Goal: Task Accomplishment & Management: Manage account settings

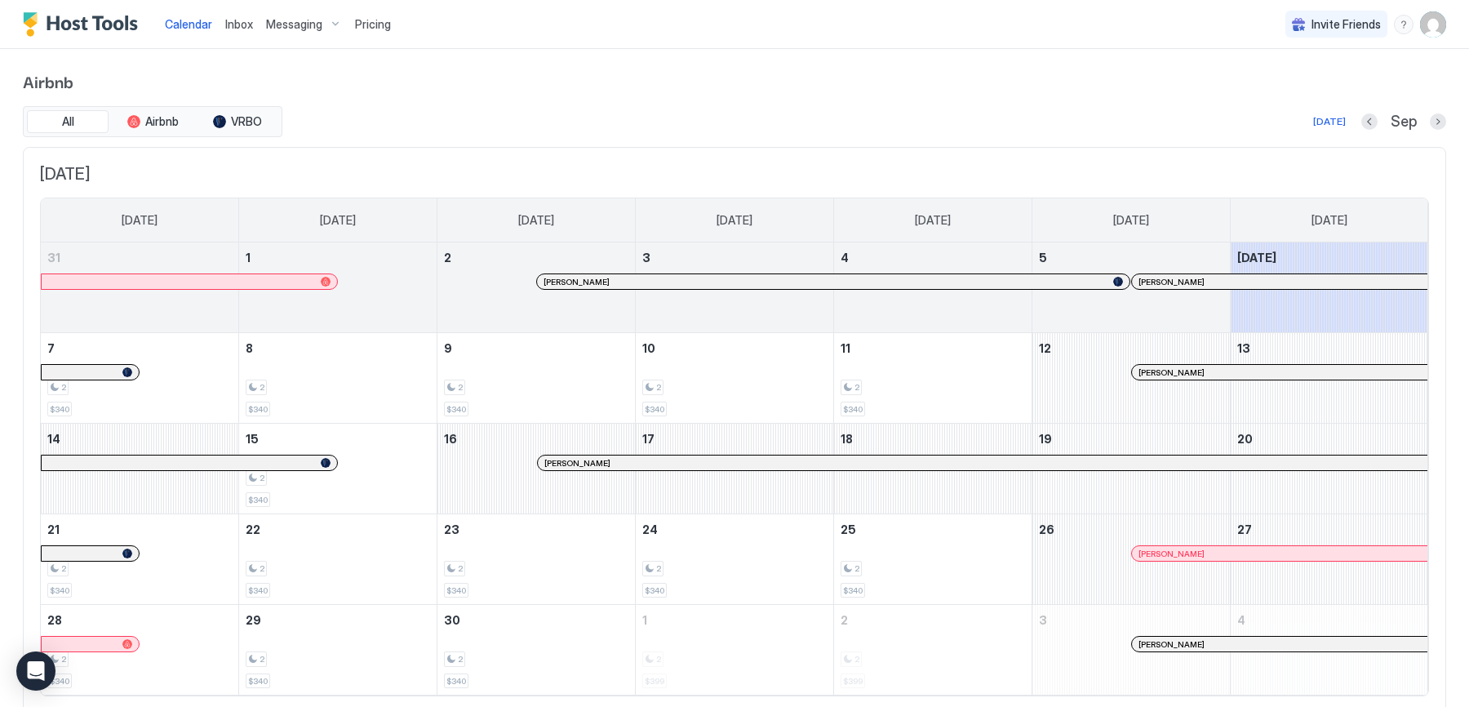
click at [235, 20] on span "Inbox" at bounding box center [239, 24] width 28 height 14
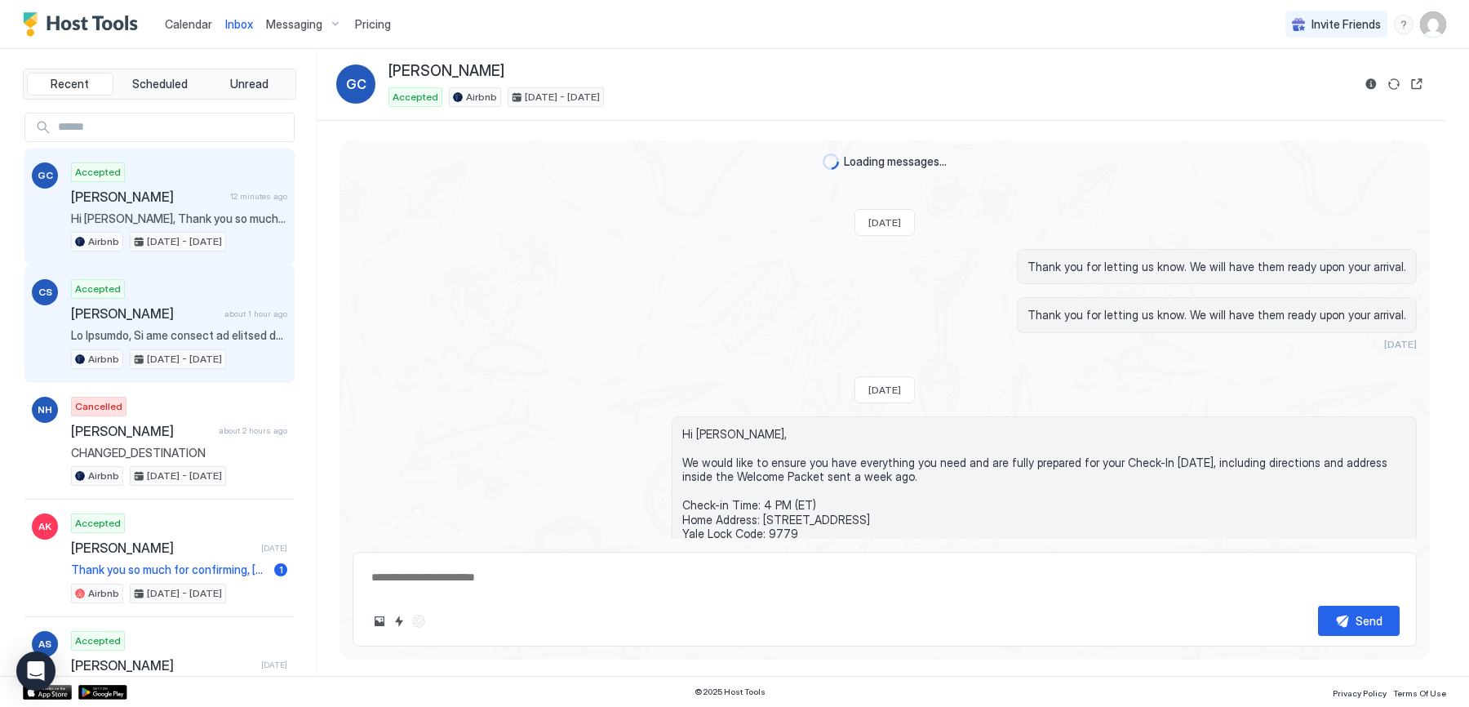
scroll to position [2045, 0]
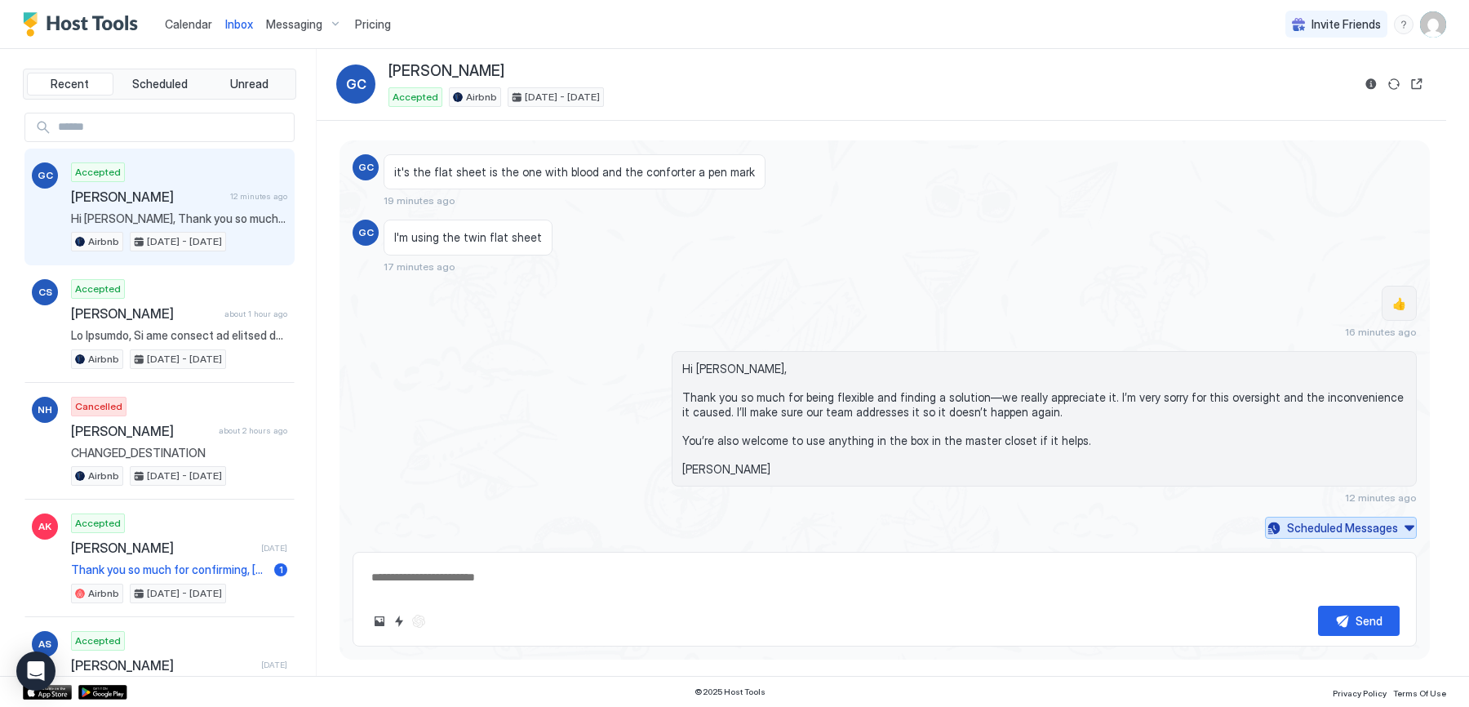
click at [1313, 532] on div "Scheduled Messages" at bounding box center [1342, 527] width 111 height 17
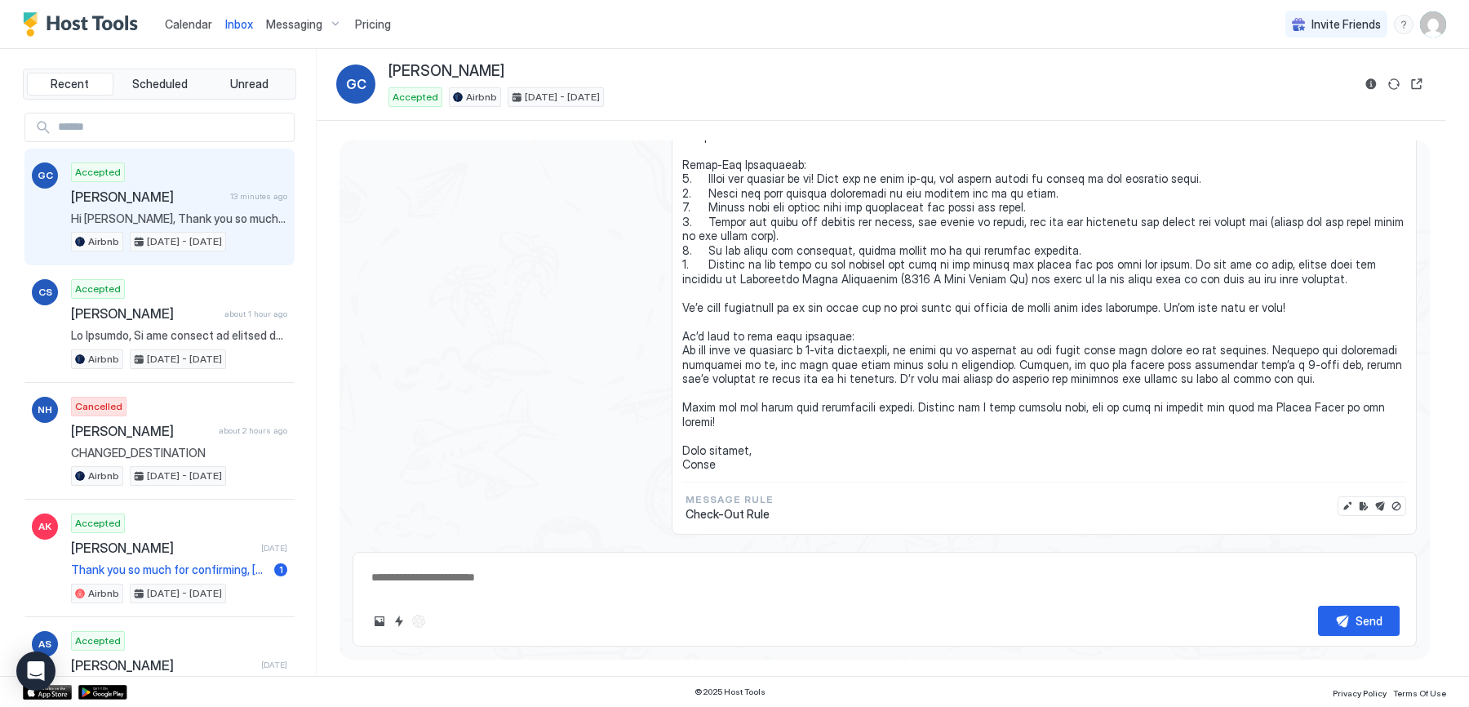
scroll to position [2585, 0]
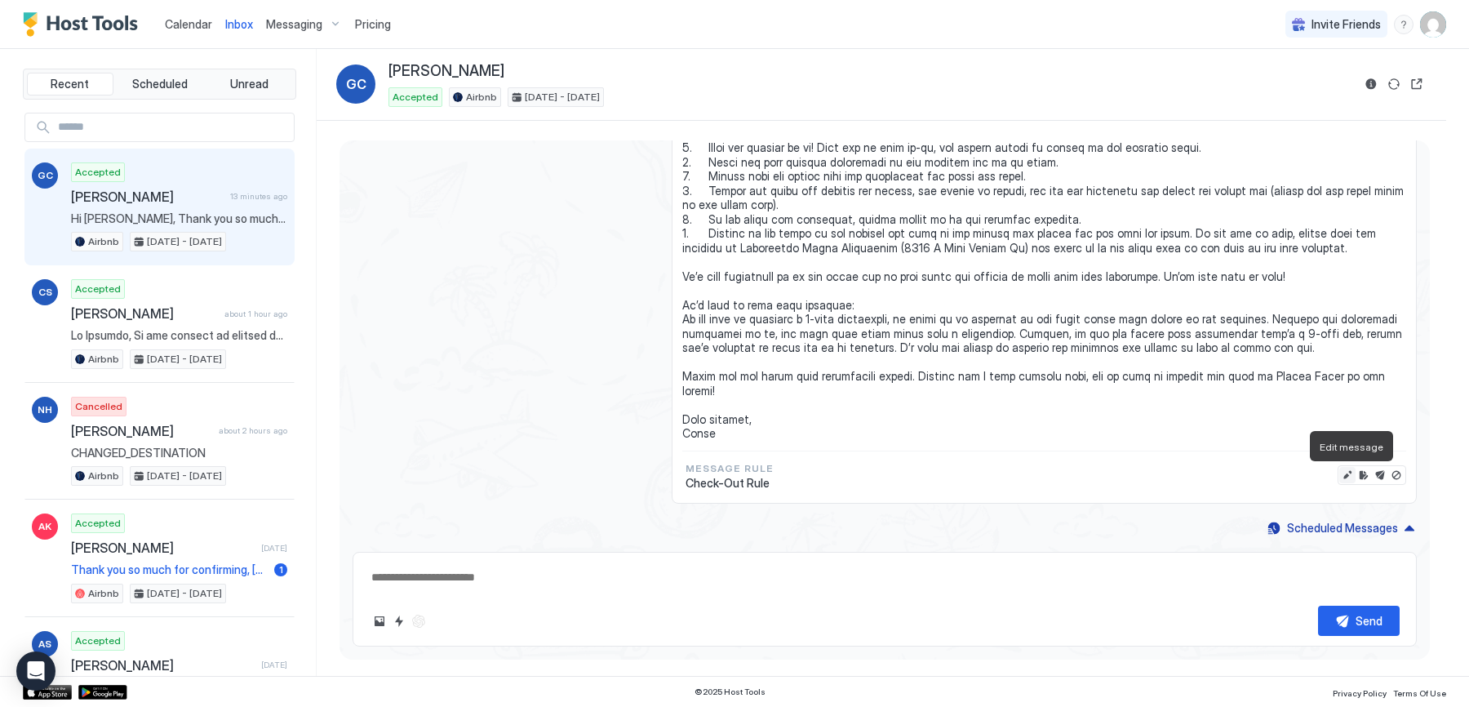
click at [1346, 475] on button "Edit message" at bounding box center [1347, 475] width 16 height 16
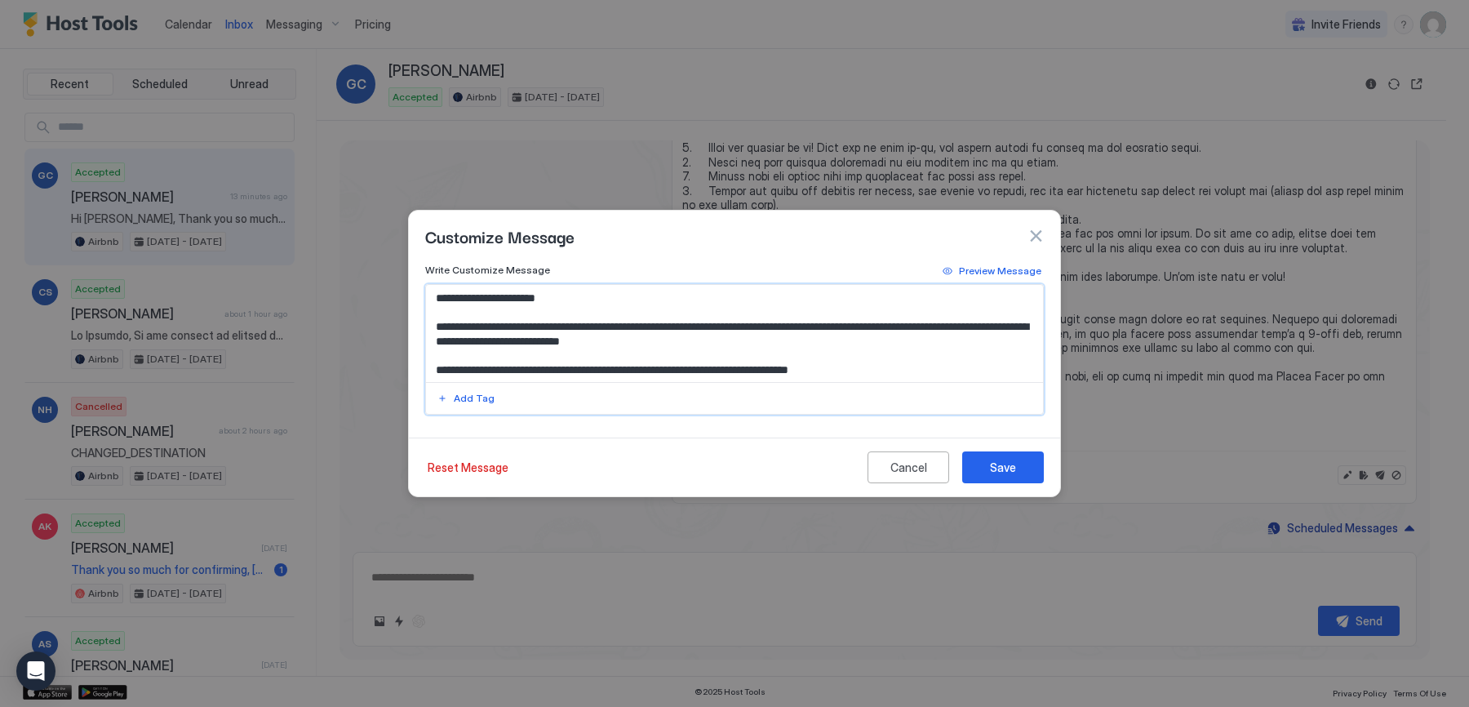
click at [710, 359] on textarea "Input Field" at bounding box center [735, 333] width 618 height 97
type textarea "*"
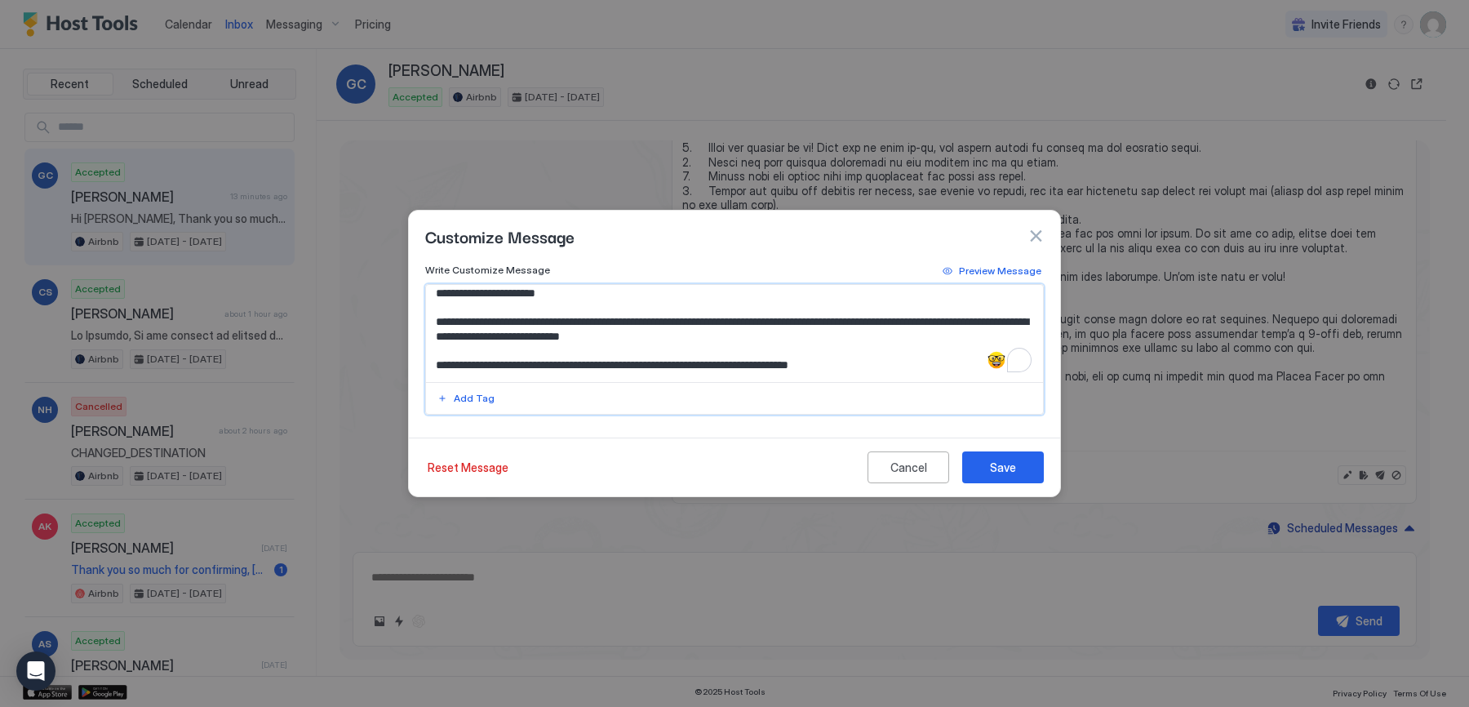
drag, startPoint x: 970, startPoint y: 323, endPoint x: 991, endPoint y: 332, distance: 23.0
click at [991, 332] on textarea "To enrich screen reader interactions, please activate Accessibility in Grammarl…" at bounding box center [735, 333] width 618 height 97
type textarea "**********"
type textarea "*"
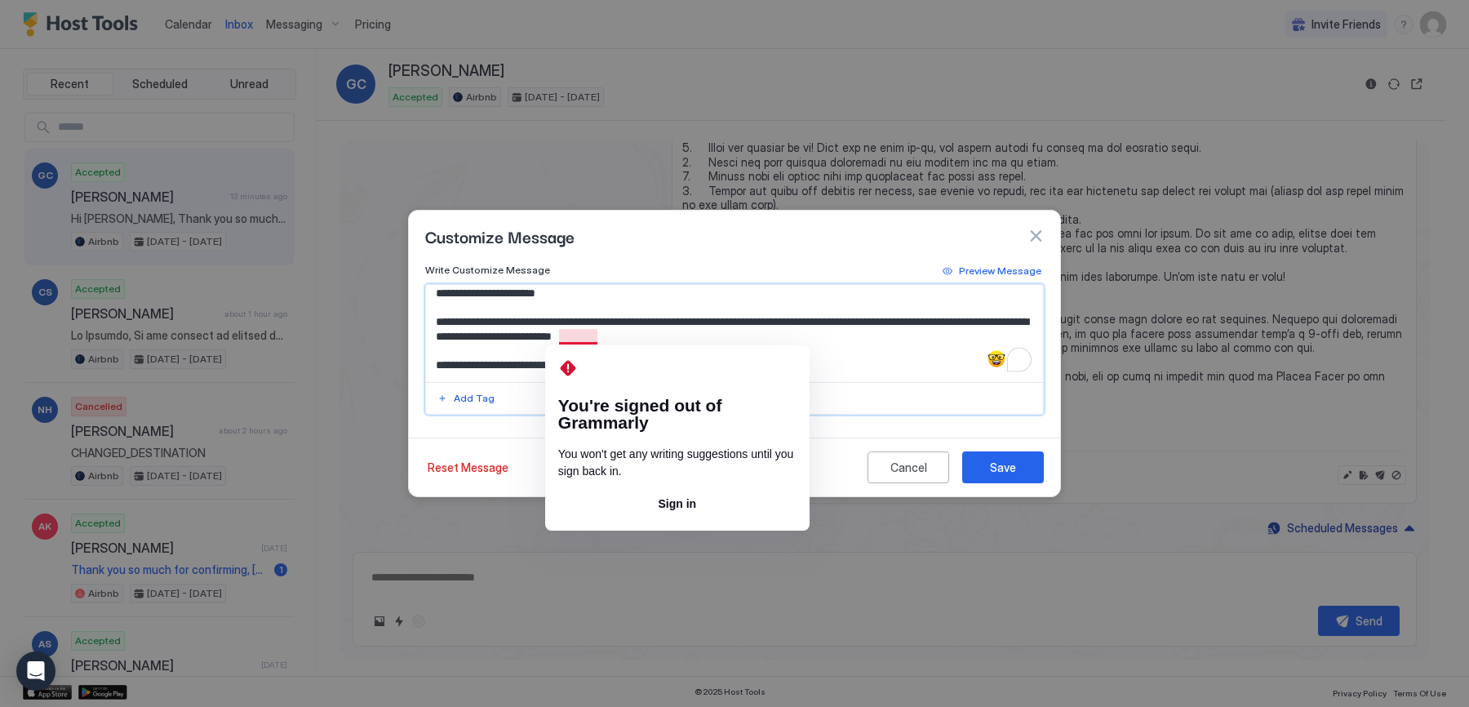
click at [706, 327] on textarea "To enrich screen reader interactions, please activate Accessibility in Grammarl…" at bounding box center [735, 333] width 618 height 97
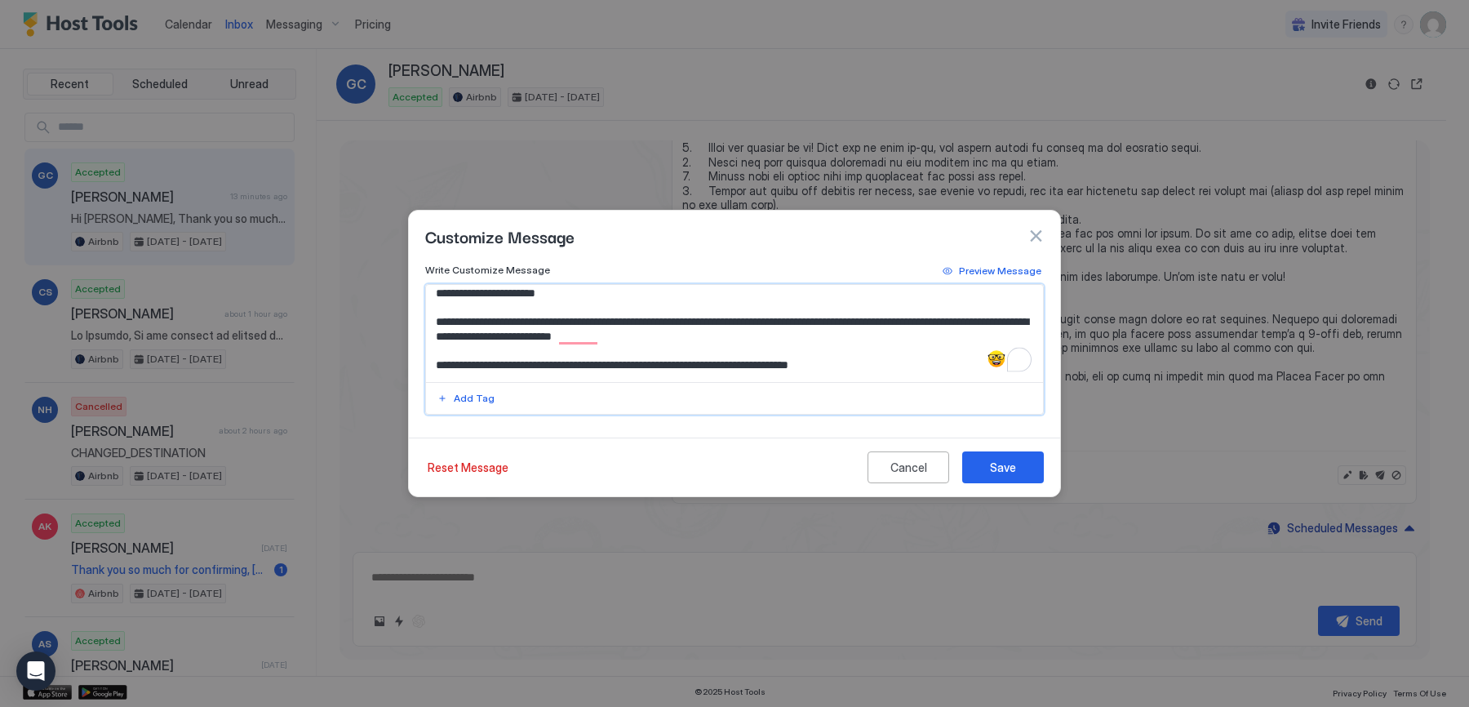
click at [699, 331] on textarea "To enrich screen reader interactions, please activate Accessibility in Grammarl…" at bounding box center [735, 333] width 618 height 97
click at [855, 343] on textarea "To enrich screen reader interactions, please activate Accessibility in Grammarl…" at bounding box center [735, 333] width 618 height 97
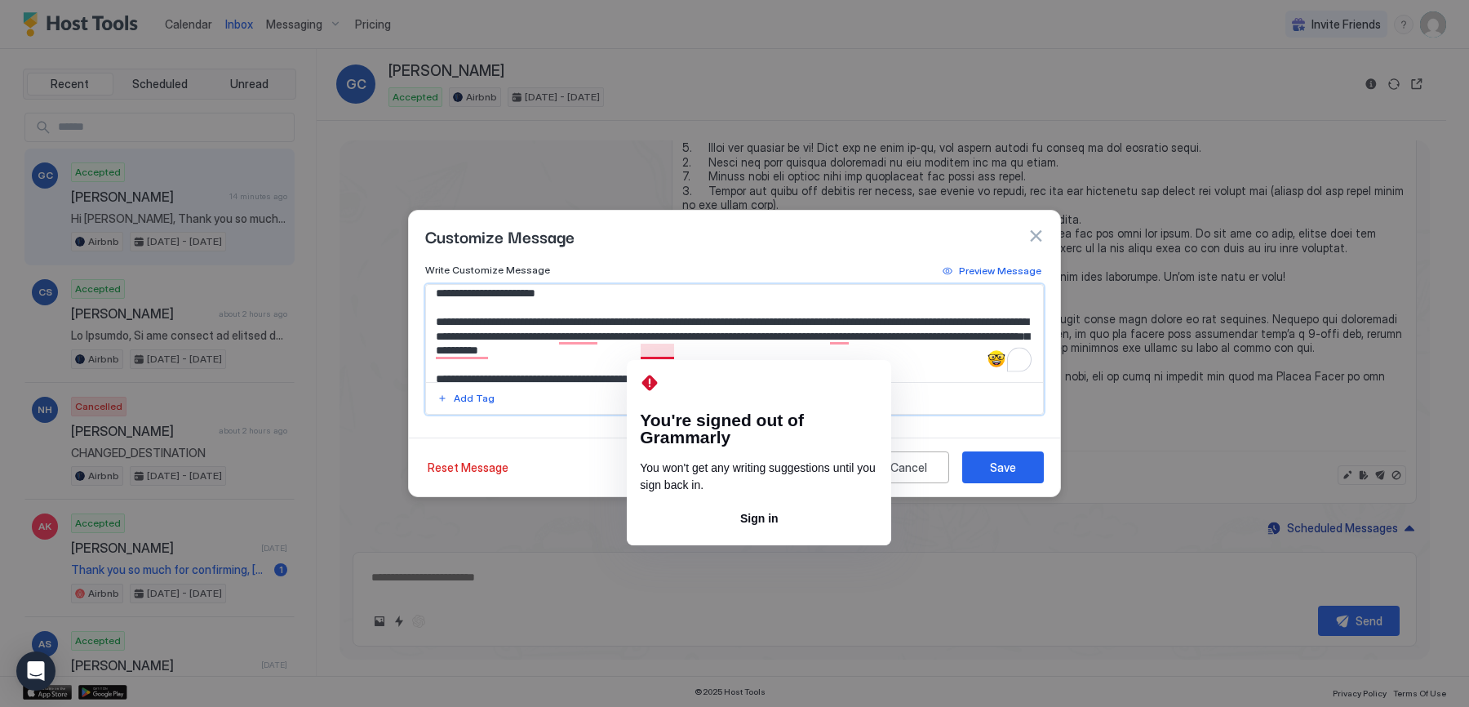
click at [654, 353] on textarea "To enrich screen reader interactions, please activate Accessibility in Grammarl…" at bounding box center [735, 333] width 618 height 97
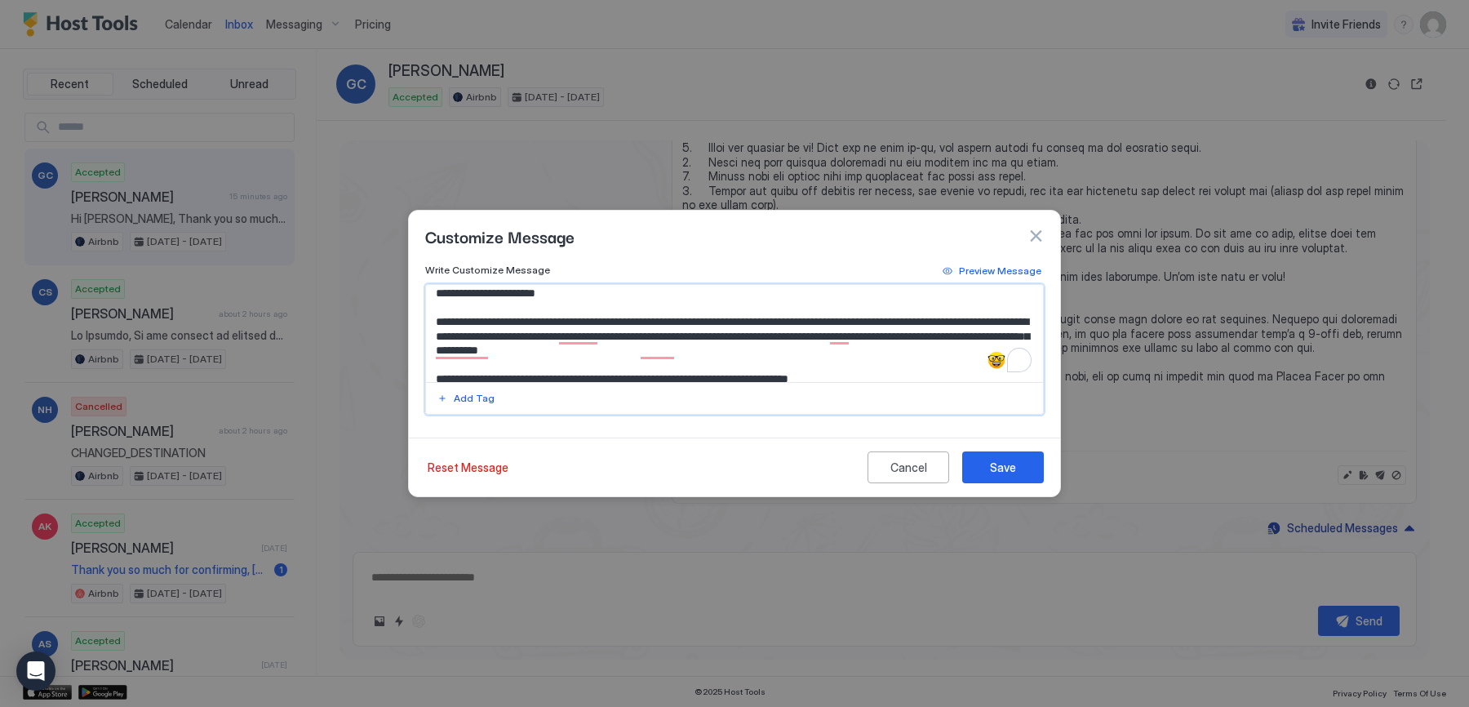
drag, startPoint x: 768, startPoint y: 352, endPoint x: 734, endPoint y: 352, distance: 33.5
click at [734, 352] on textarea "To enrich screen reader interactions, please activate Accessibility in Grammarl…" at bounding box center [735, 333] width 618 height 97
click at [775, 351] on textarea "To enrich screen reader interactions, please activate Accessibility in Grammarl…" at bounding box center [735, 333] width 618 height 97
drag, startPoint x: 1013, startPoint y: 321, endPoint x: 990, endPoint y: 321, distance: 22.8
click at [990, 321] on textarea "To enrich screen reader interactions, please activate Accessibility in Grammarl…" at bounding box center [735, 333] width 618 height 97
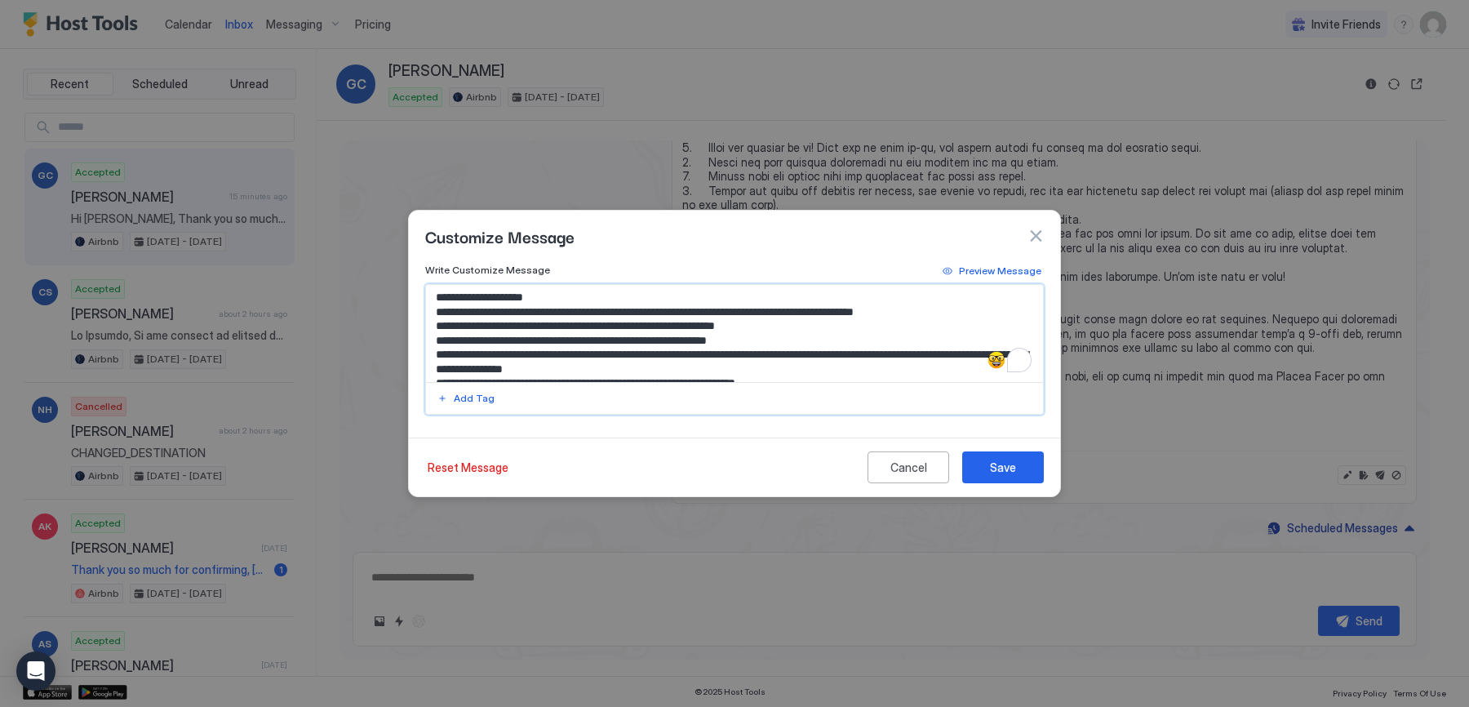
scroll to position [0, 0]
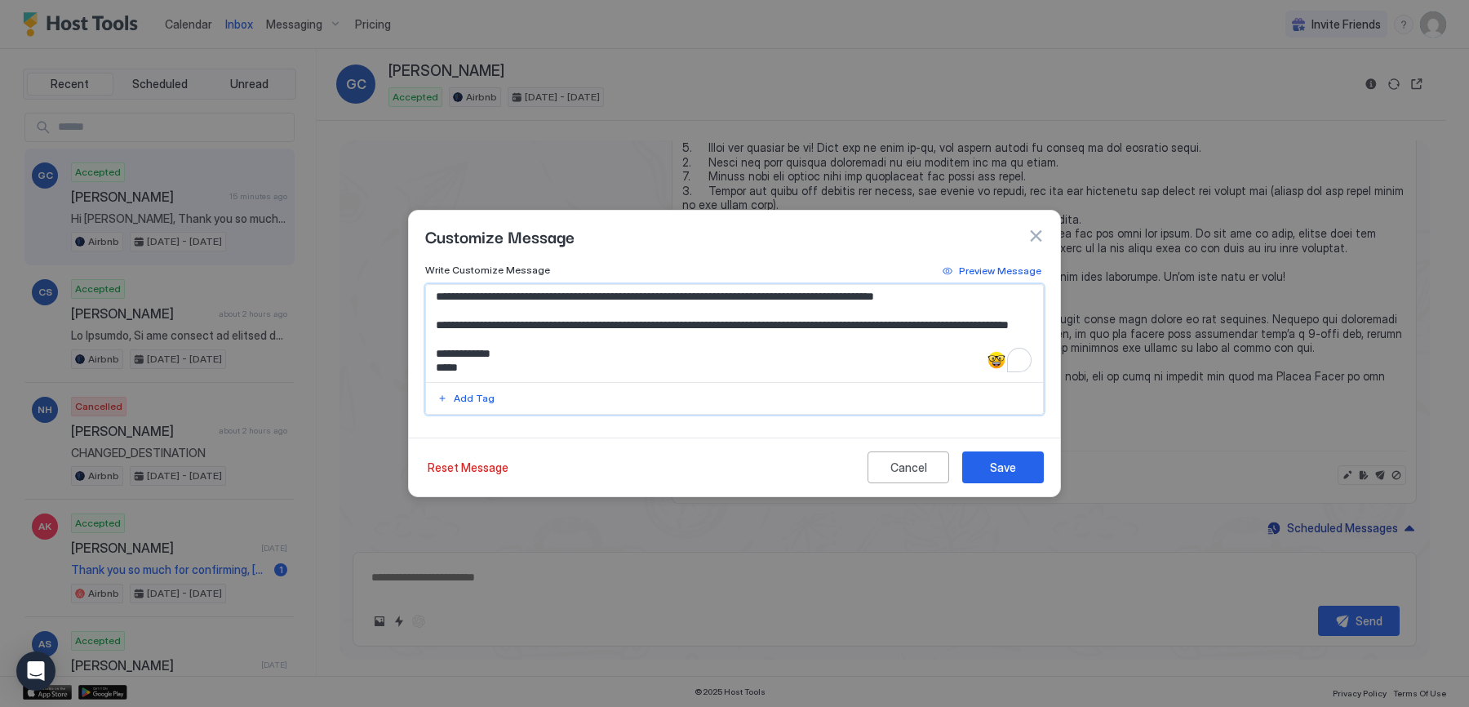
type textarea "**********"
click at [786, 351] on textarea "To enrich screen reader interactions, please activate Accessibility in Grammarl…" at bounding box center [735, 333] width 618 height 97
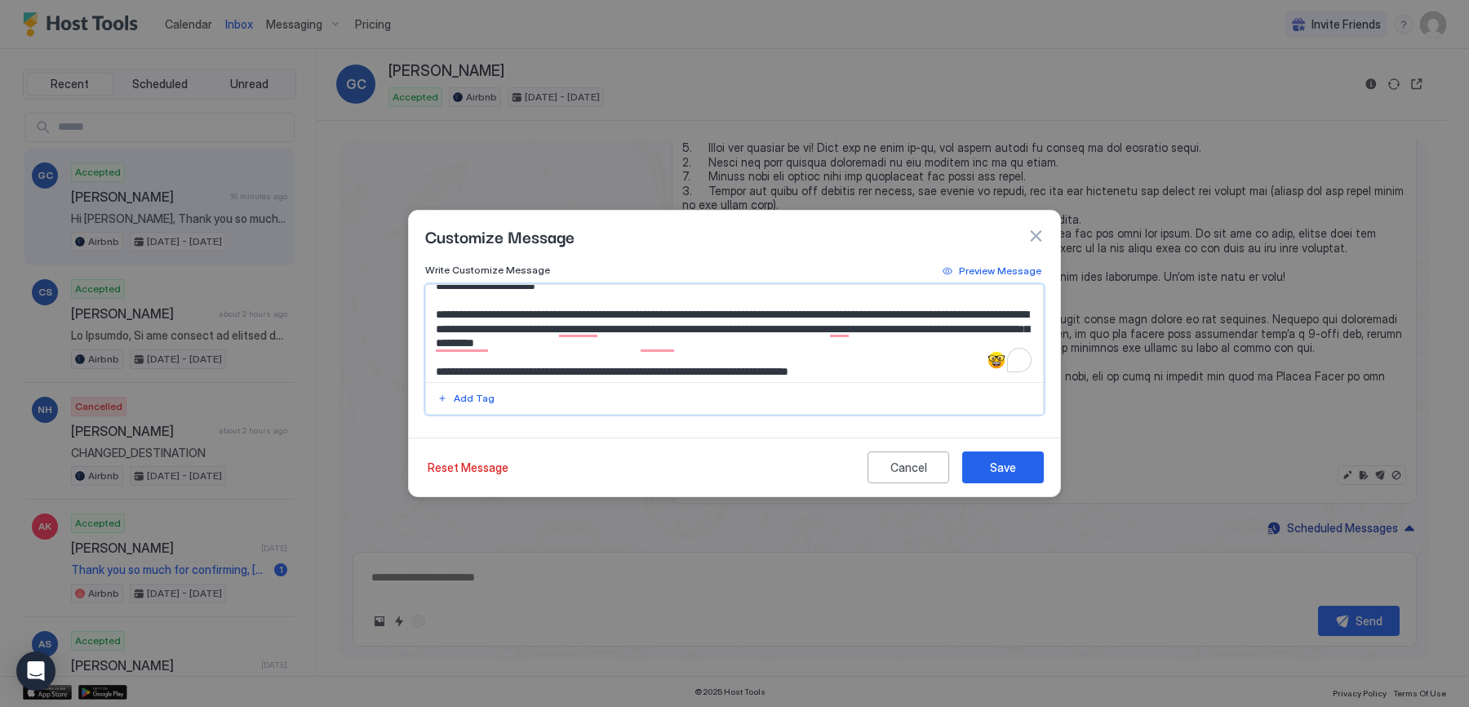
drag, startPoint x: 750, startPoint y: 343, endPoint x: 427, endPoint y: 314, distance: 324.4
click at [427, 314] on textarea "To enrich screen reader interactions, please activate Accessibility in Grammarl…" at bounding box center [735, 333] width 618 height 97
click at [905, 471] on div "Cancel" at bounding box center [908, 467] width 37 height 17
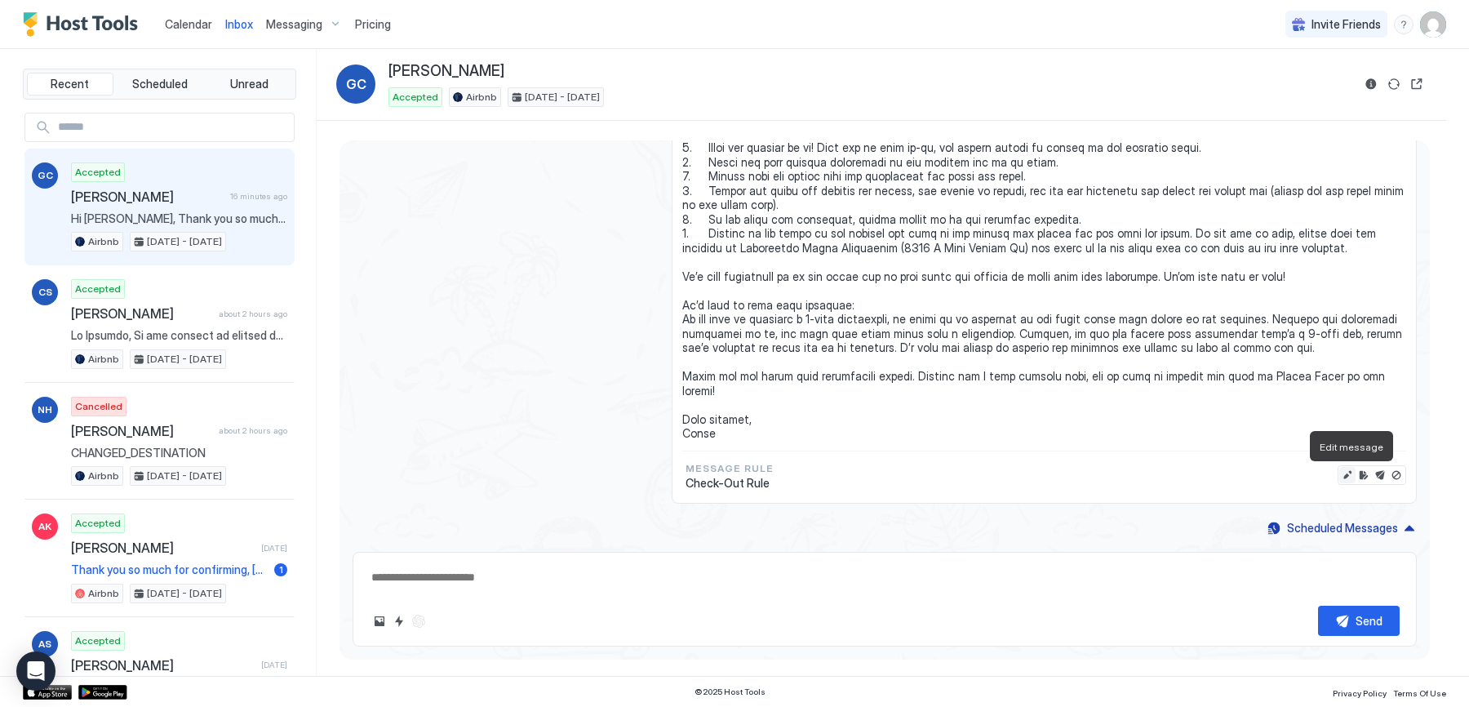
click at [1349, 481] on button "Edit message" at bounding box center [1347, 475] width 16 height 16
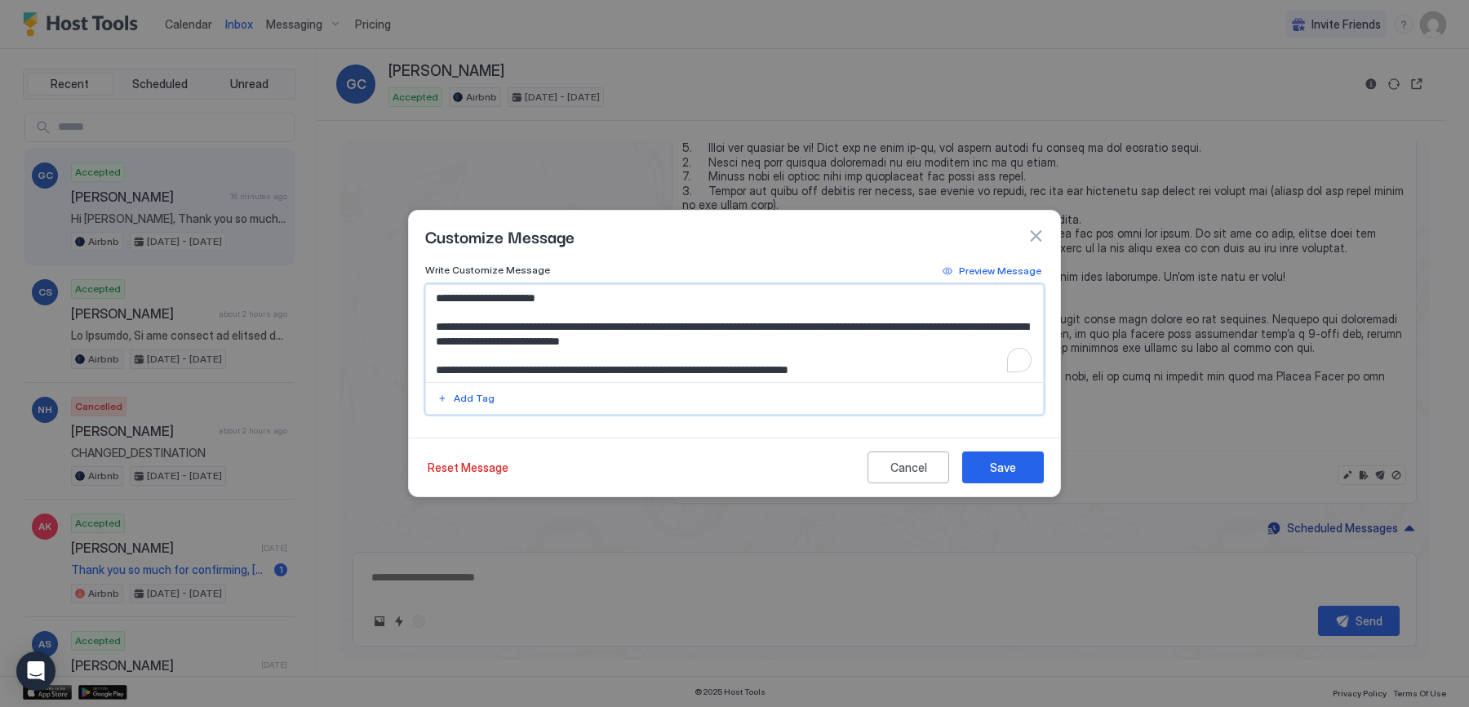
click at [666, 329] on textarea "To enrich screen reader interactions, please activate Accessibility in Grammarl…" at bounding box center [735, 333] width 618 height 97
drag, startPoint x: 709, startPoint y: 340, endPoint x: 404, endPoint y: 333, distance: 305.2
click at [404, 333] on div "Customize Message Write Customize Message Preview Message Add Tag Reset Message…" at bounding box center [734, 353] width 1469 height 707
paste textarea "**********"
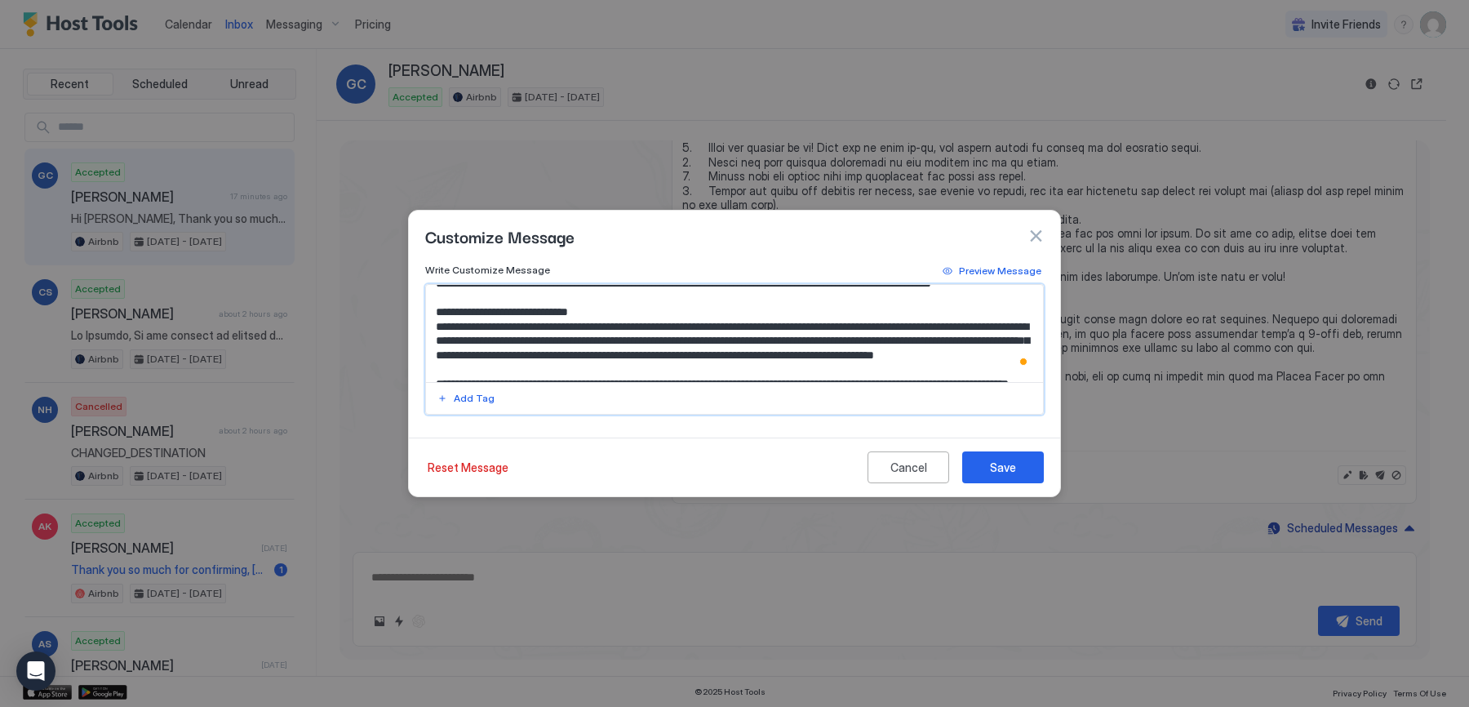
click at [716, 326] on textarea "To enrich screen reader interactions, please activate Accessibility in Grammarl…" at bounding box center [735, 333] width 618 height 97
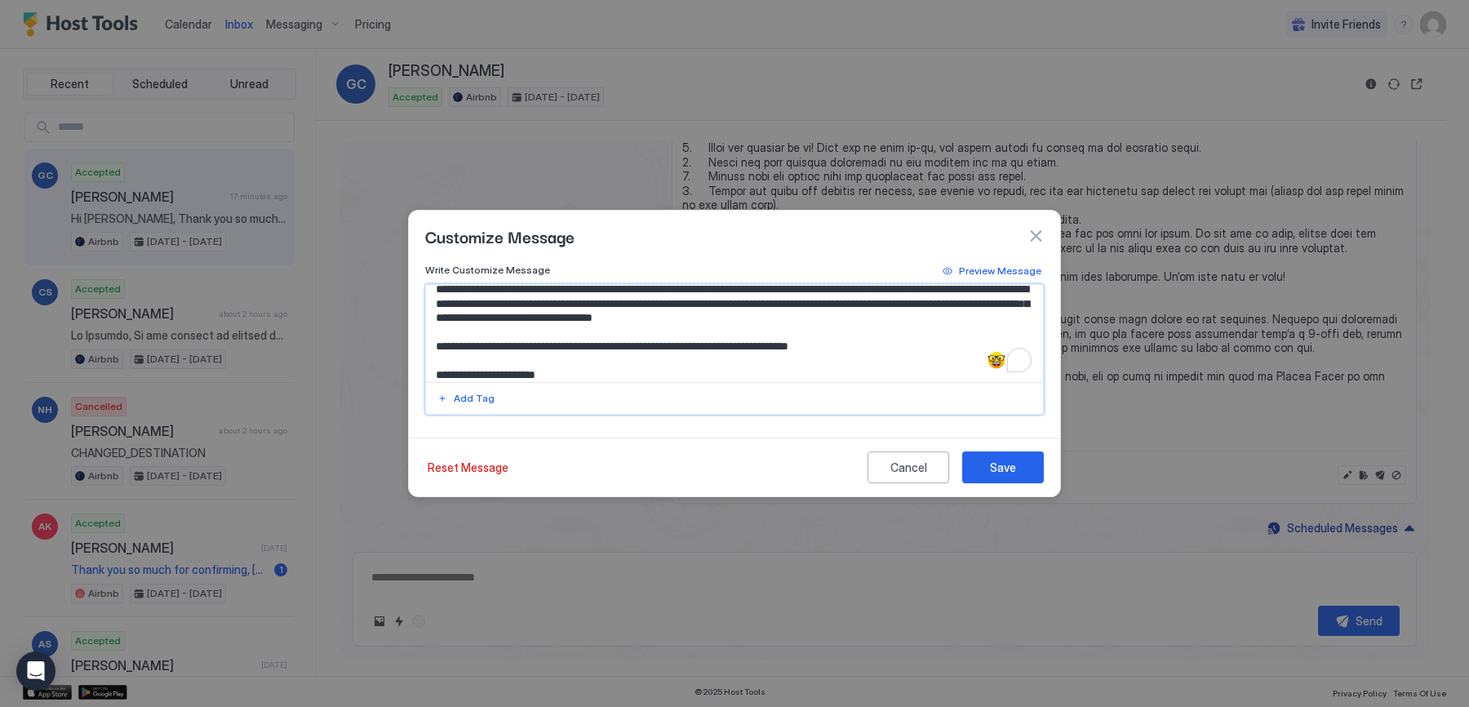
type textarea "**********"
click at [729, 348] on textarea "To enrich screen reader interactions, please activate Accessibility in Grammarl…" at bounding box center [735, 333] width 618 height 97
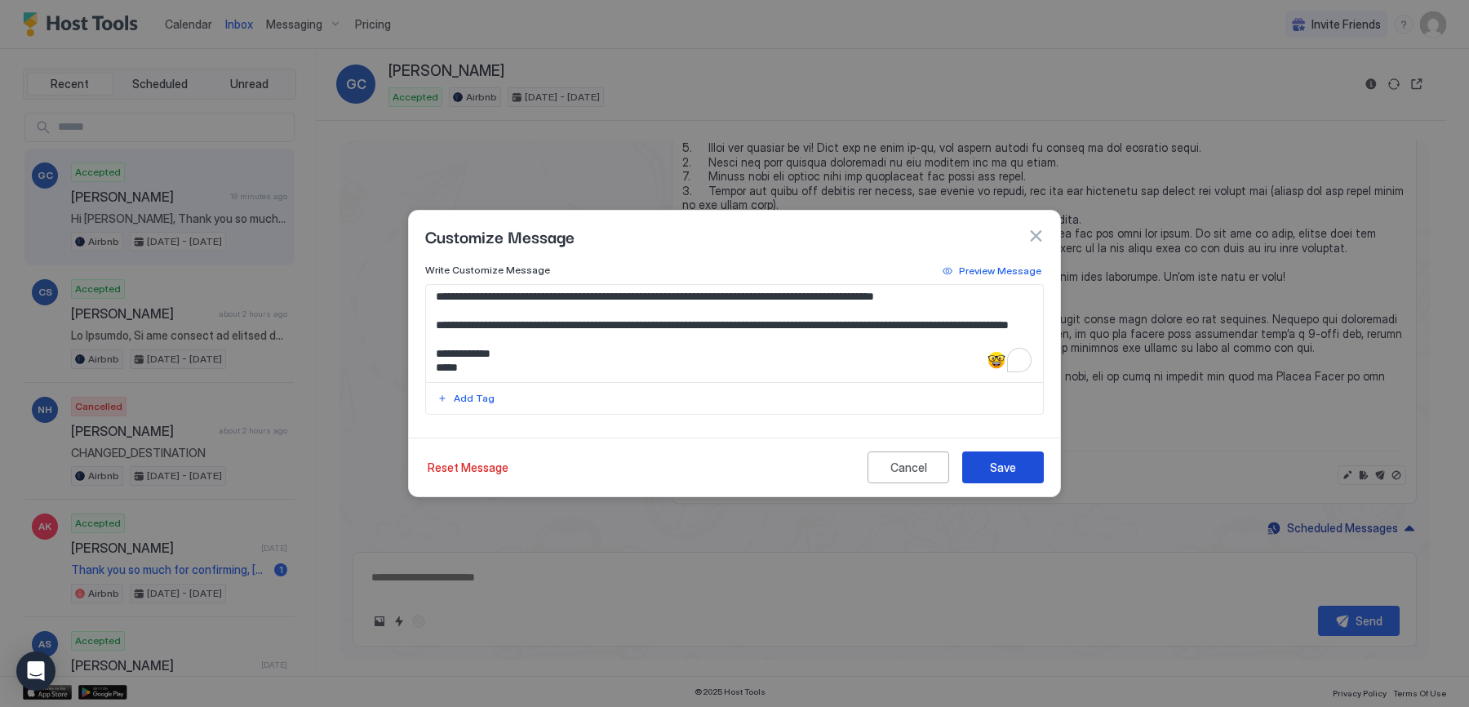
click at [995, 466] on div "Save" at bounding box center [1003, 467] width 26 height 17
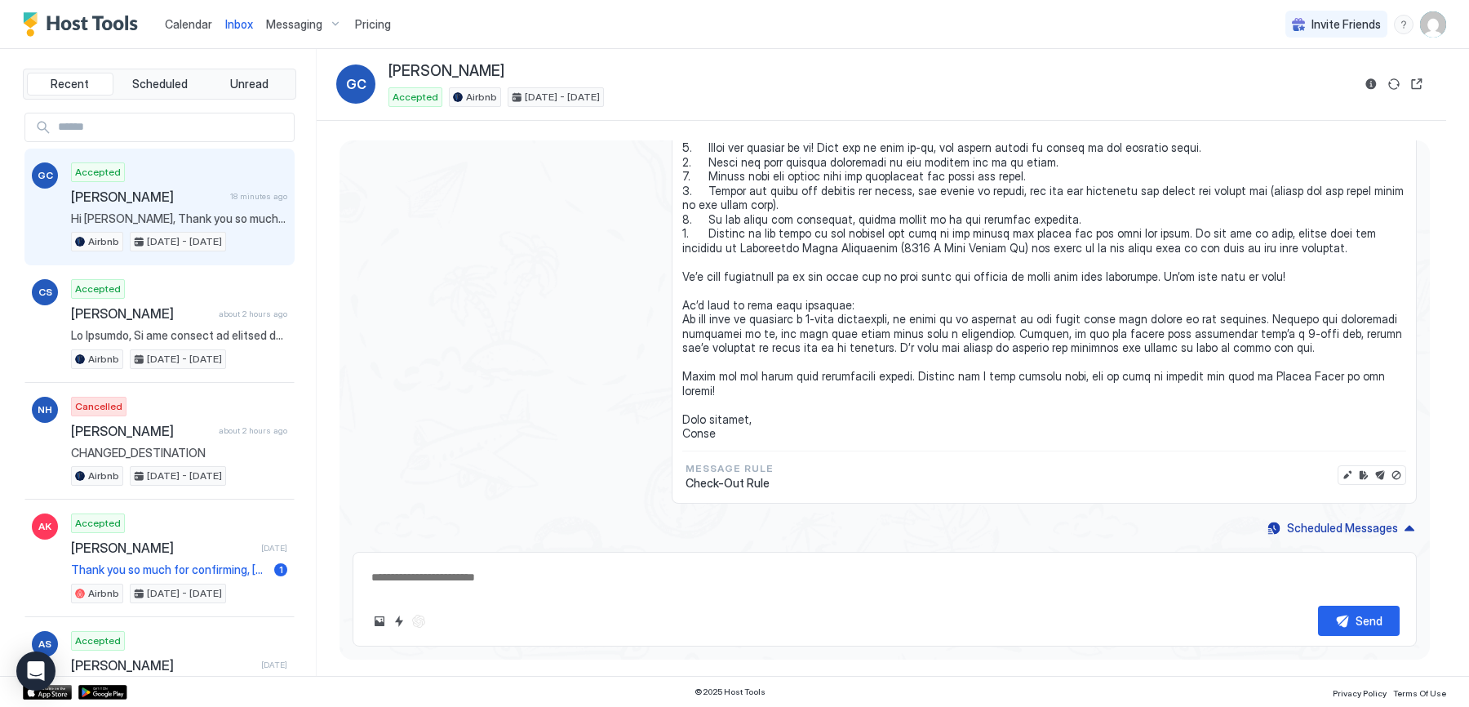
type textarea "*"
